Goal: Navigation & Orientation: Find specific page/section

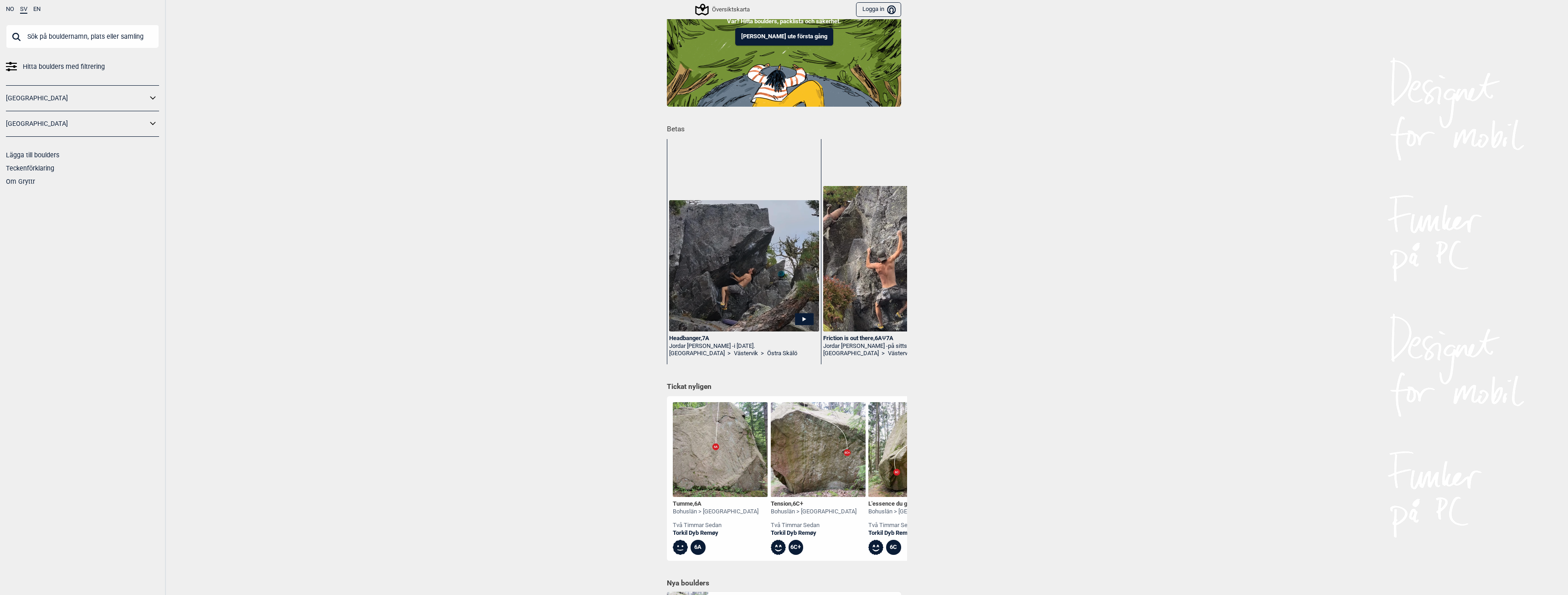
scroll to position [46, 0]
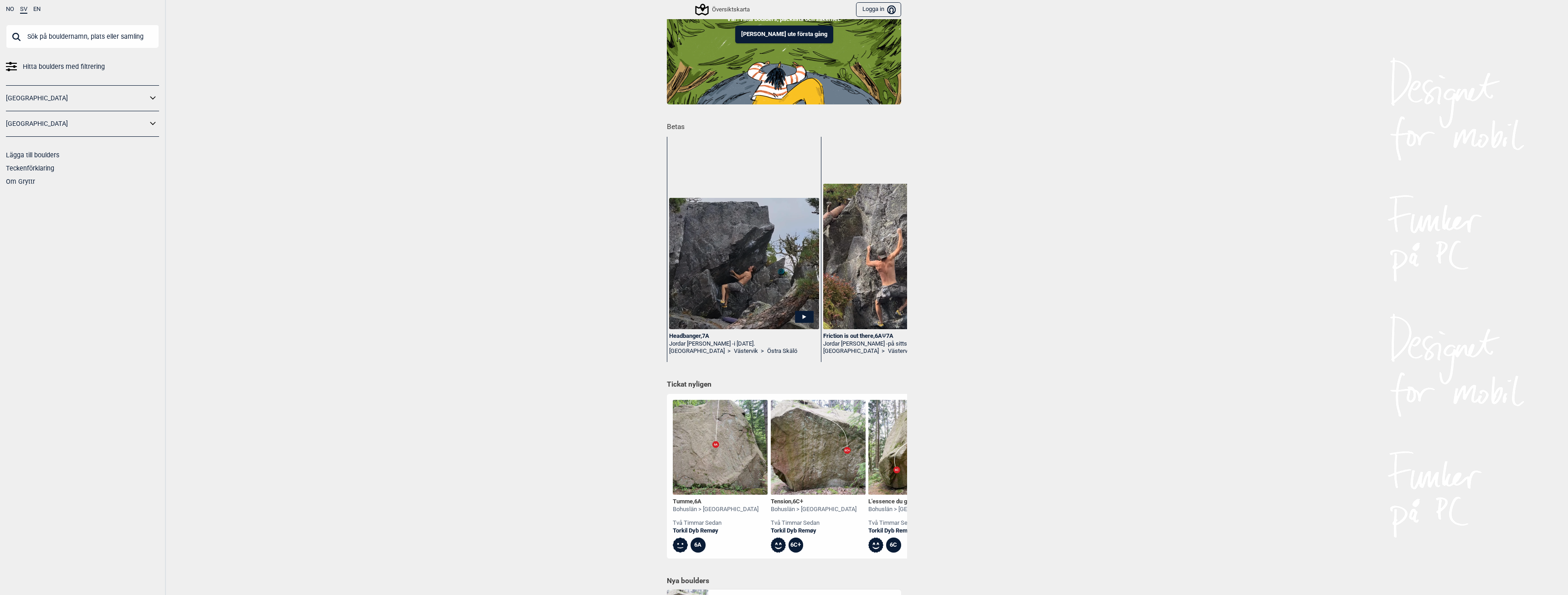
click at [706, 470] on img at bounding box center [720, 447] width 95 height 95
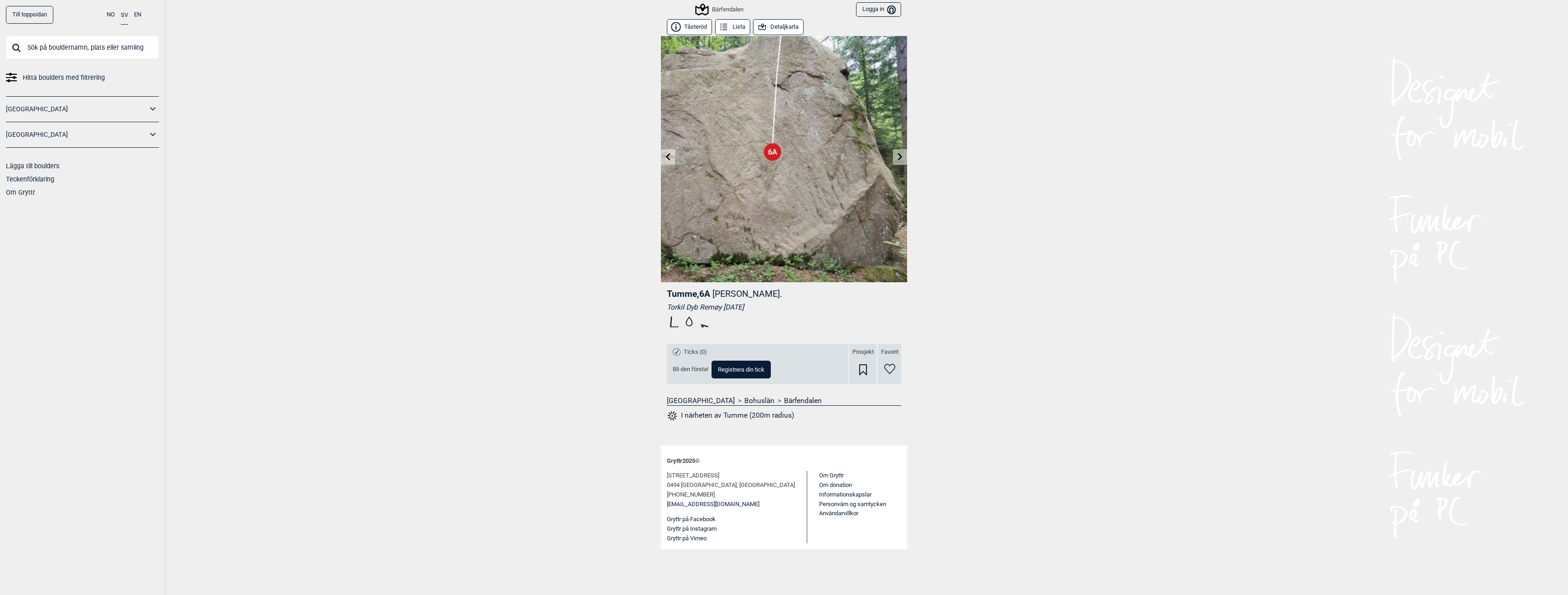
click at [889, 160] on img at bounding box center [784, 159] width 246 height 246
click at [894, 157] on link at bounding box center [899, 157] width 14 height 15
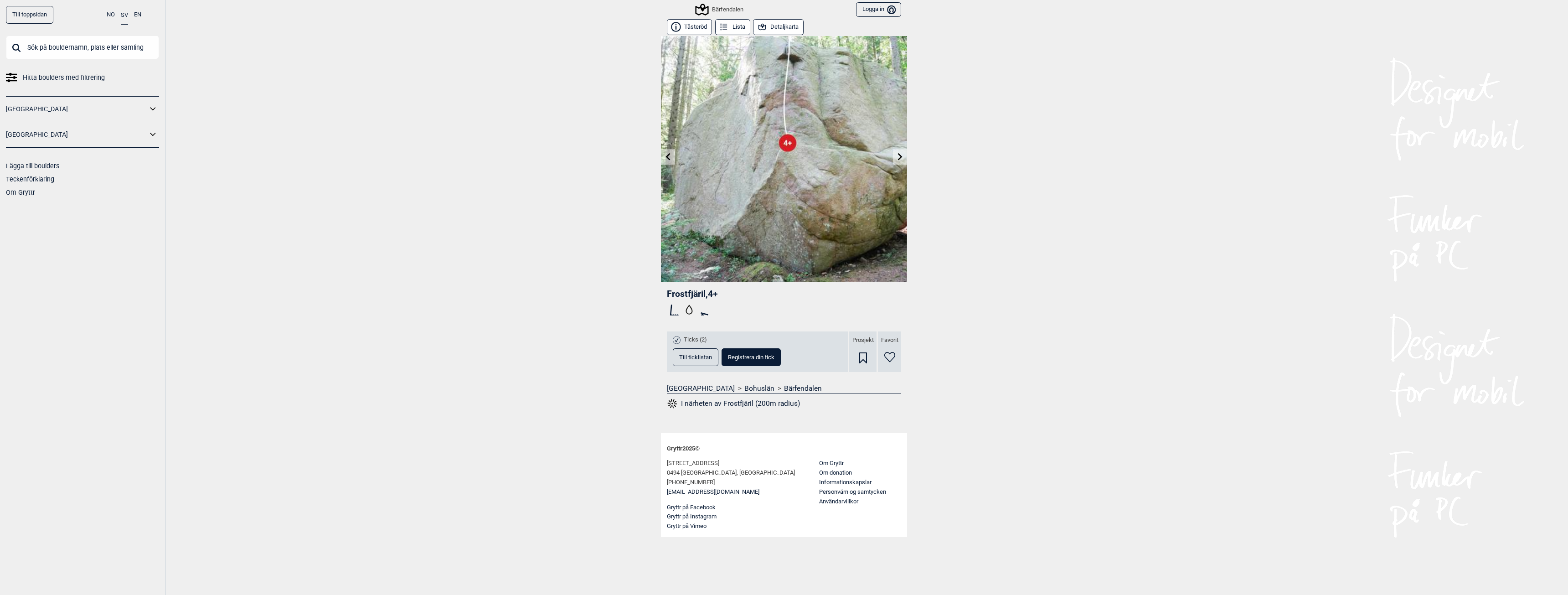
click at [895, 157] on link at bounding box center [899, 157] width 14 height 15
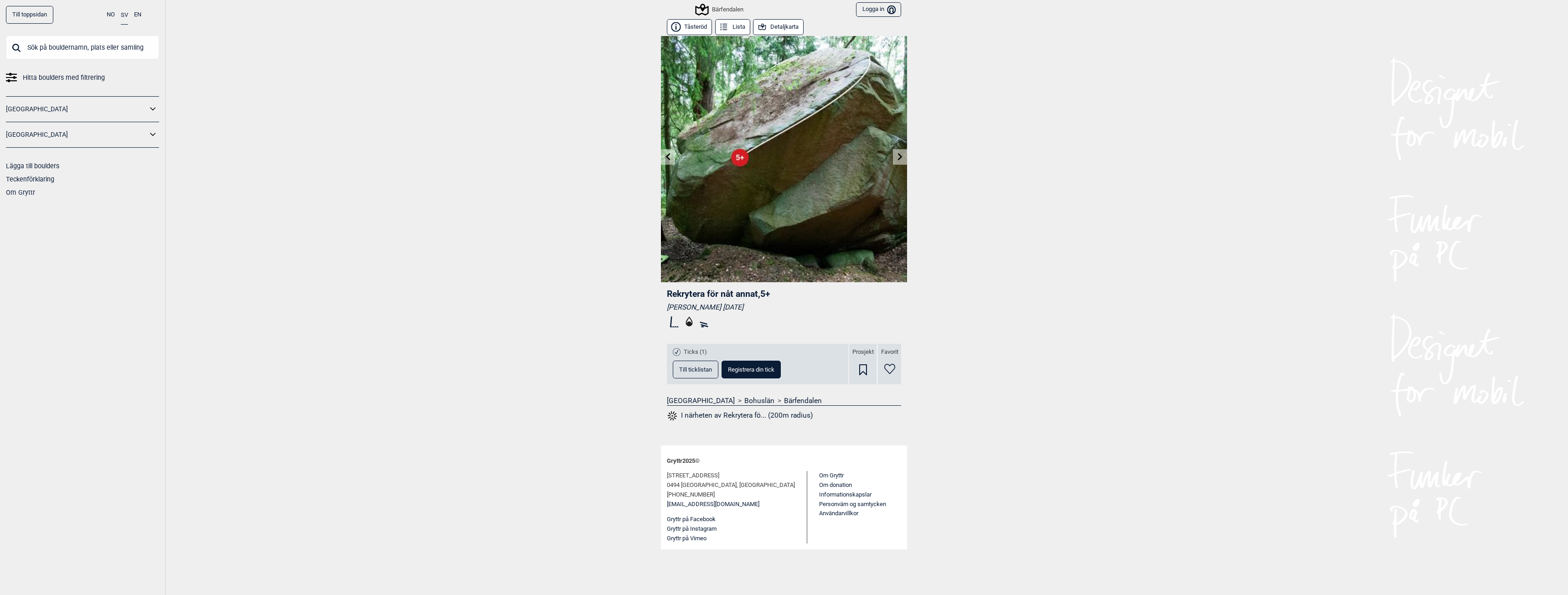
click at [895, 157] on link at bounding box center [899, 157] width 14 height 15
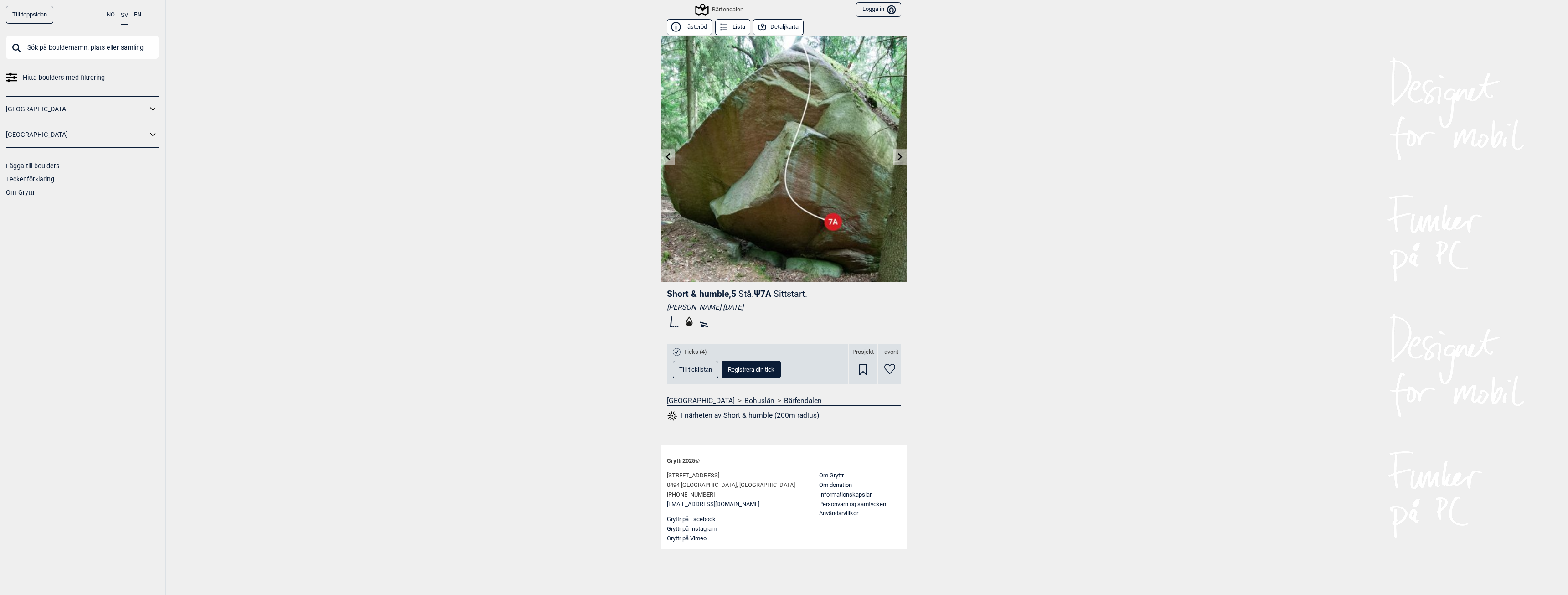
click at [48, 8] on link "Till toppsidan" at bounding box center [29, 14] width 47 height 17
